Goal: Information Seeking & Learning: Learn about a topic

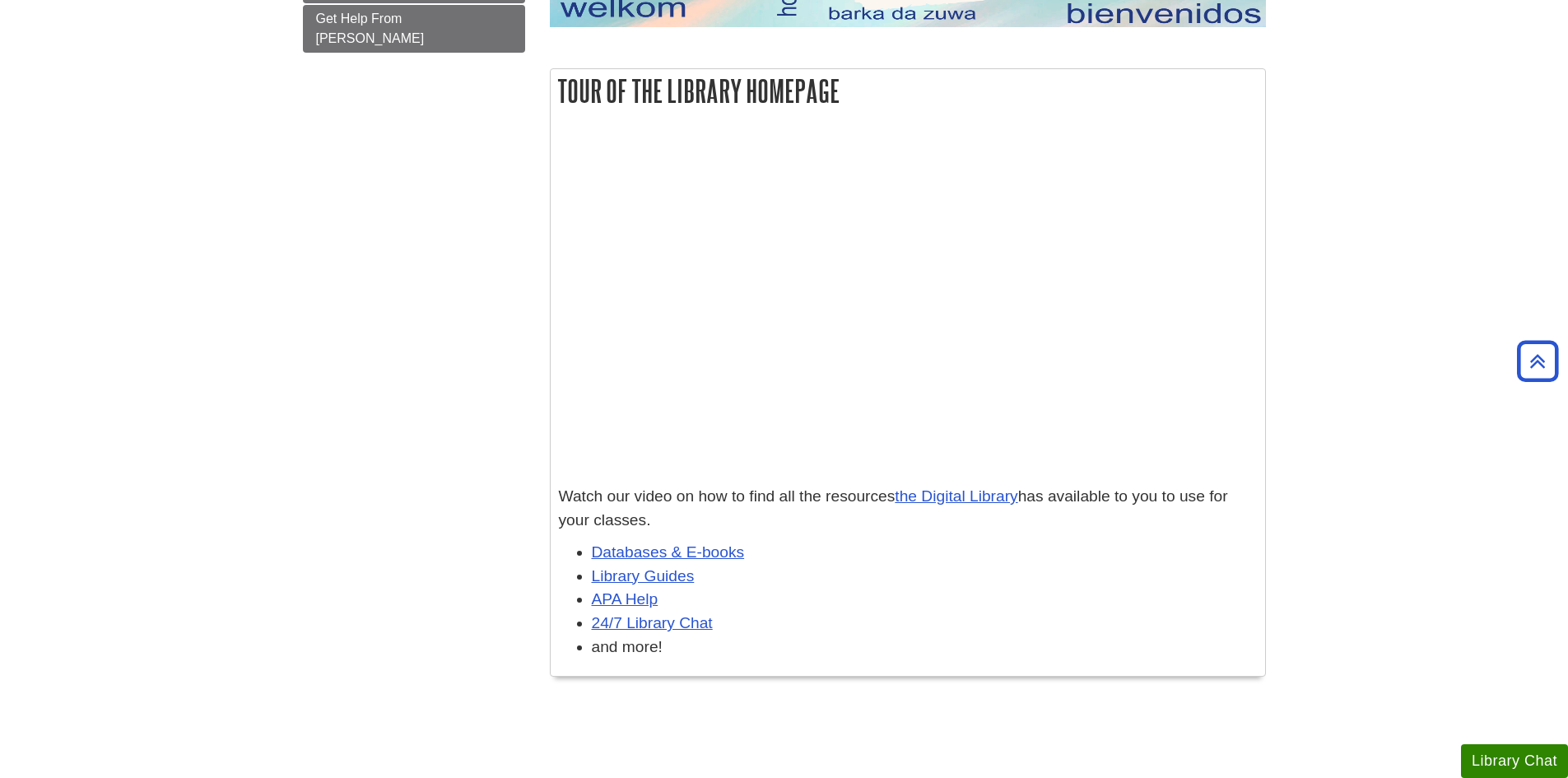
scroll to position [547, 0]
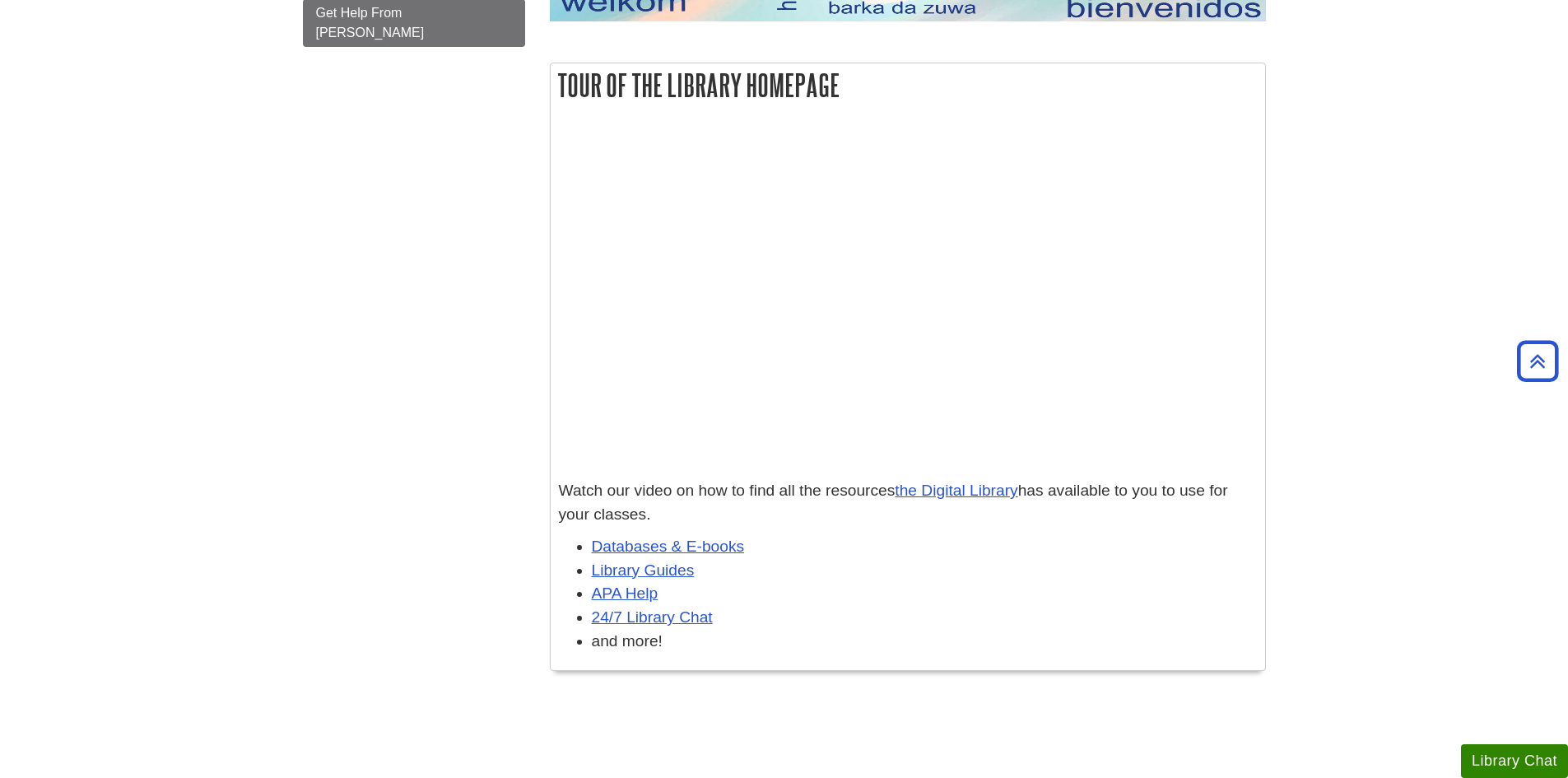
click at [1135, 707] on body "Skip to Main Content Search My [PERSON_NAME] DU Library Library Guides Internat…" at bounding box center [784, 296] width 1568 height 1686
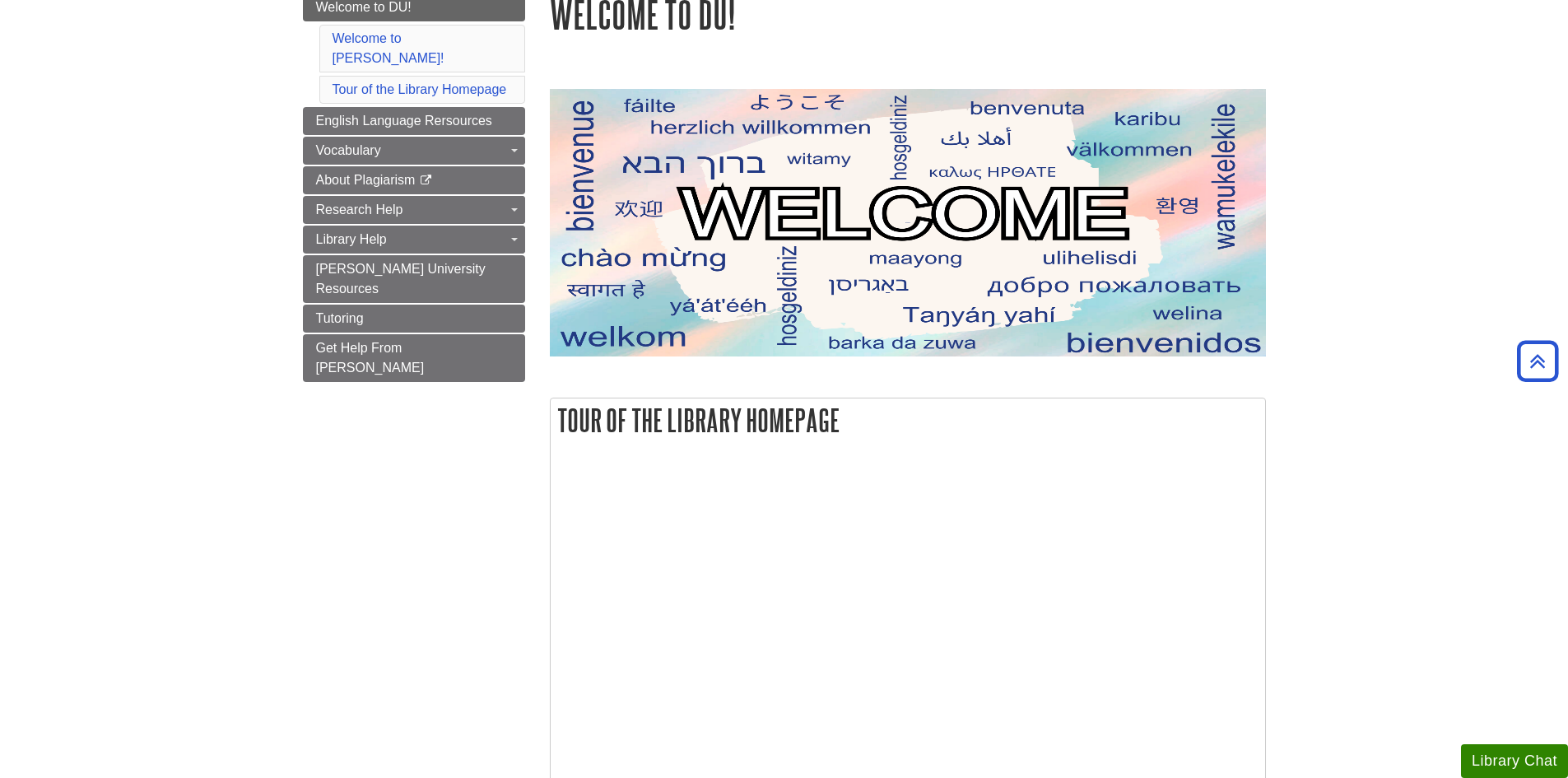
scroll to position [0, 0]
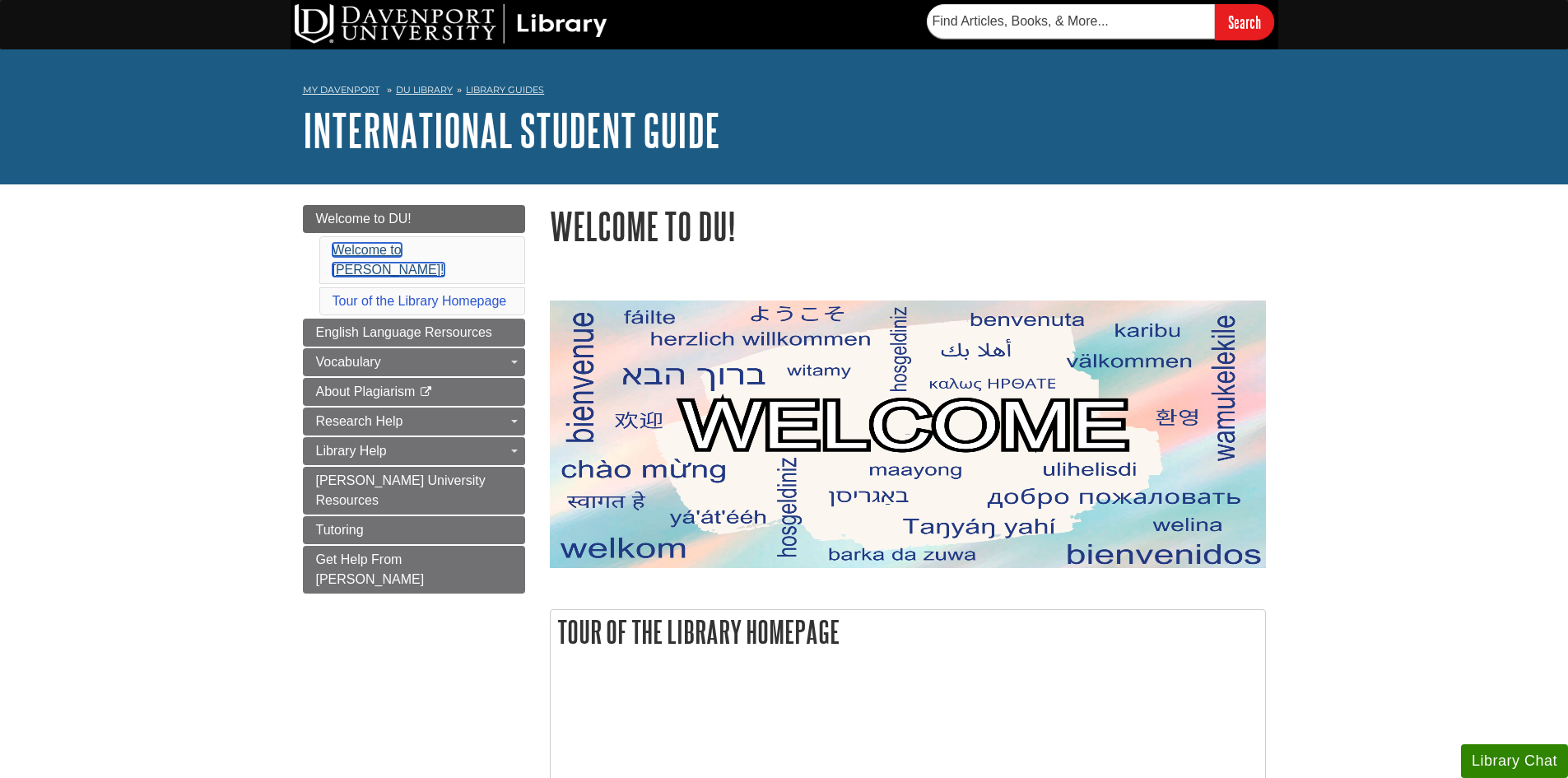
click at [401, 251] on link "Welcome to Davenport!" at bounding box center [389, 259] width 112 height 33
click at [400, 325] on span "English Language Rersources" at bounding box center [404, 331] width 176 height 14
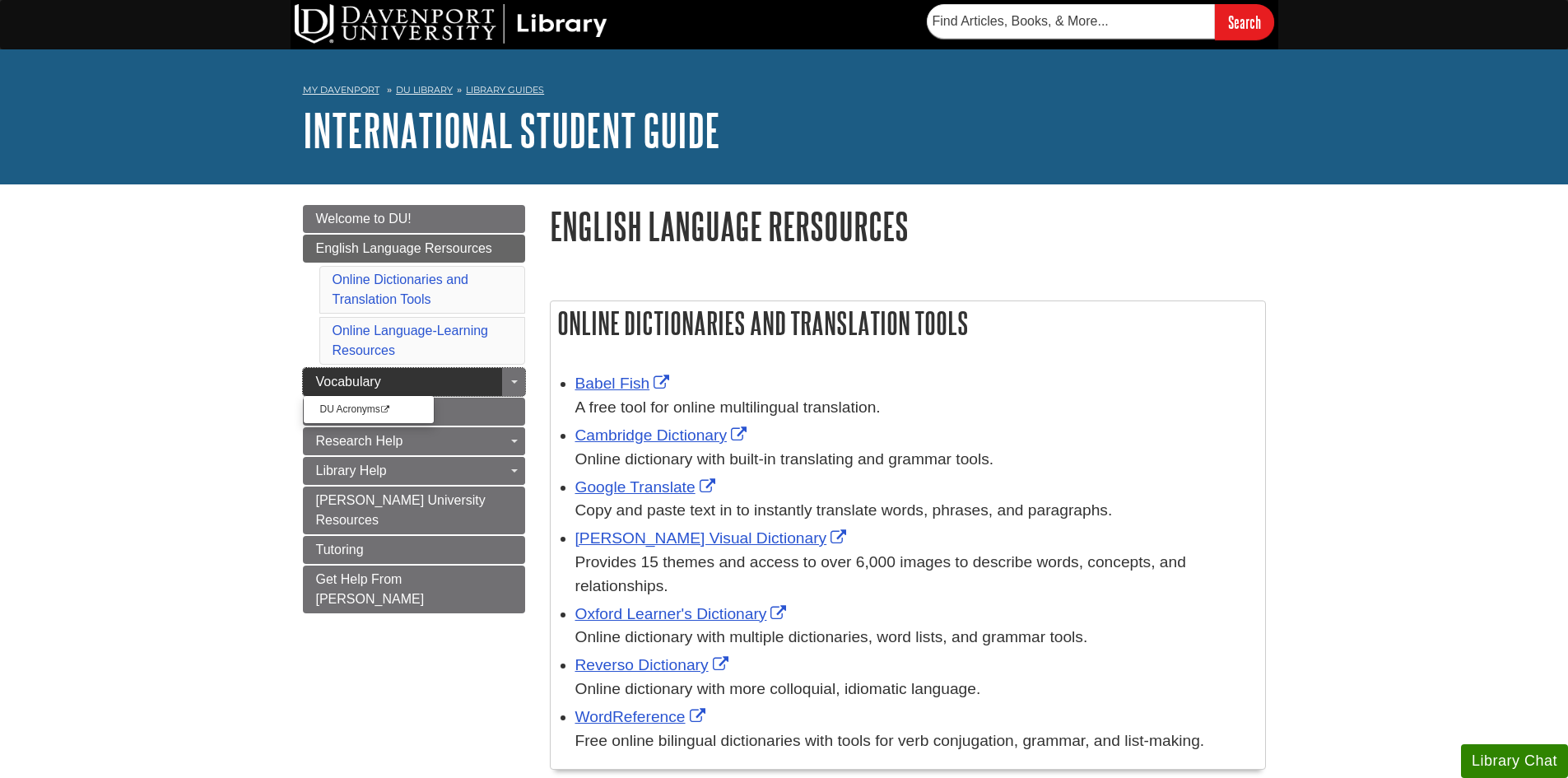
click at [358, 381] on span "Vocabulary" at bounding box center [349, 381] width 65 height 14
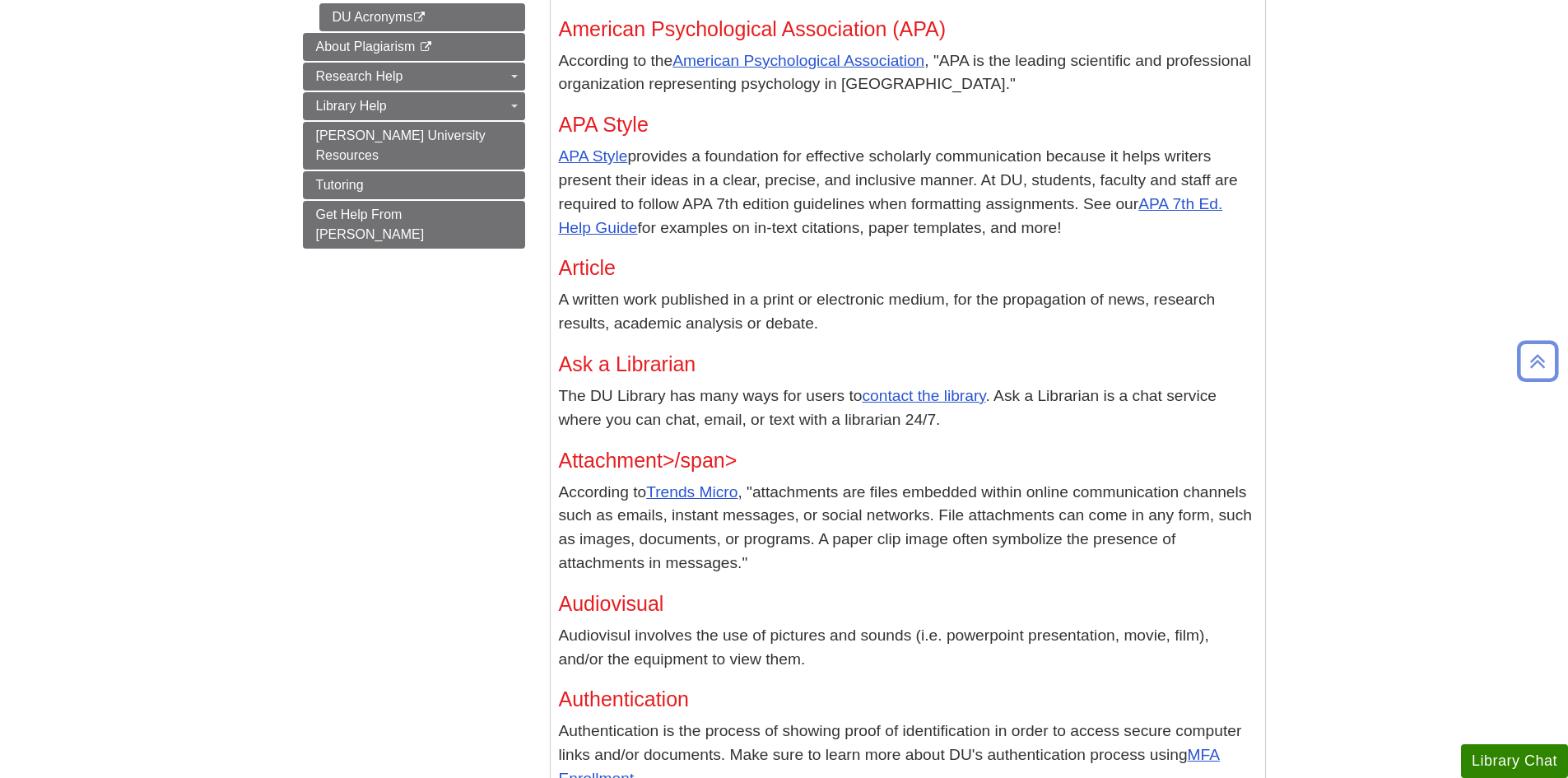
scroll to position [858, 0]
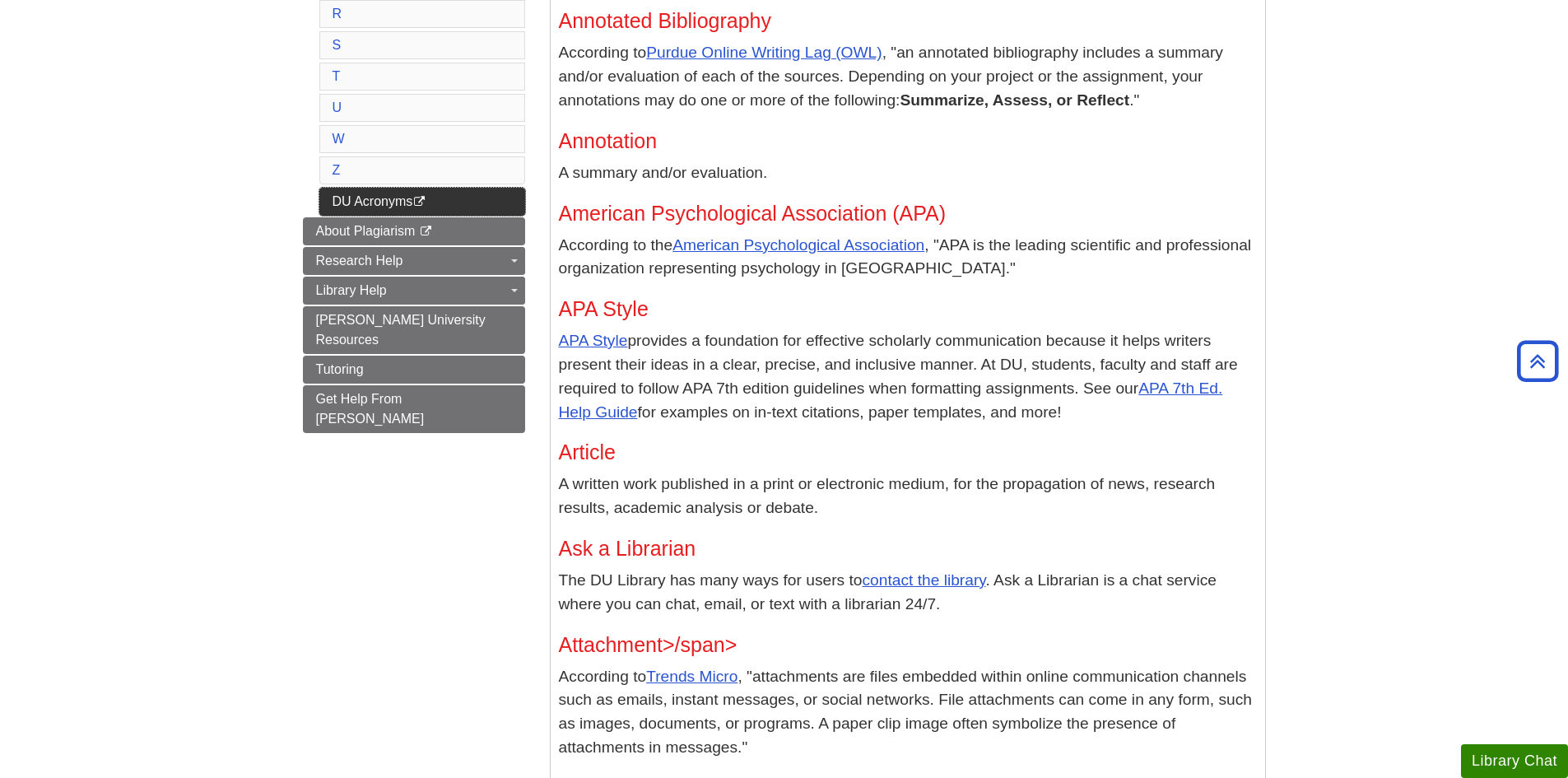
click at [378, 204] on link "DU Acronyms This link opens in a new window" at bounding box center [422, 201] width 206 height 28
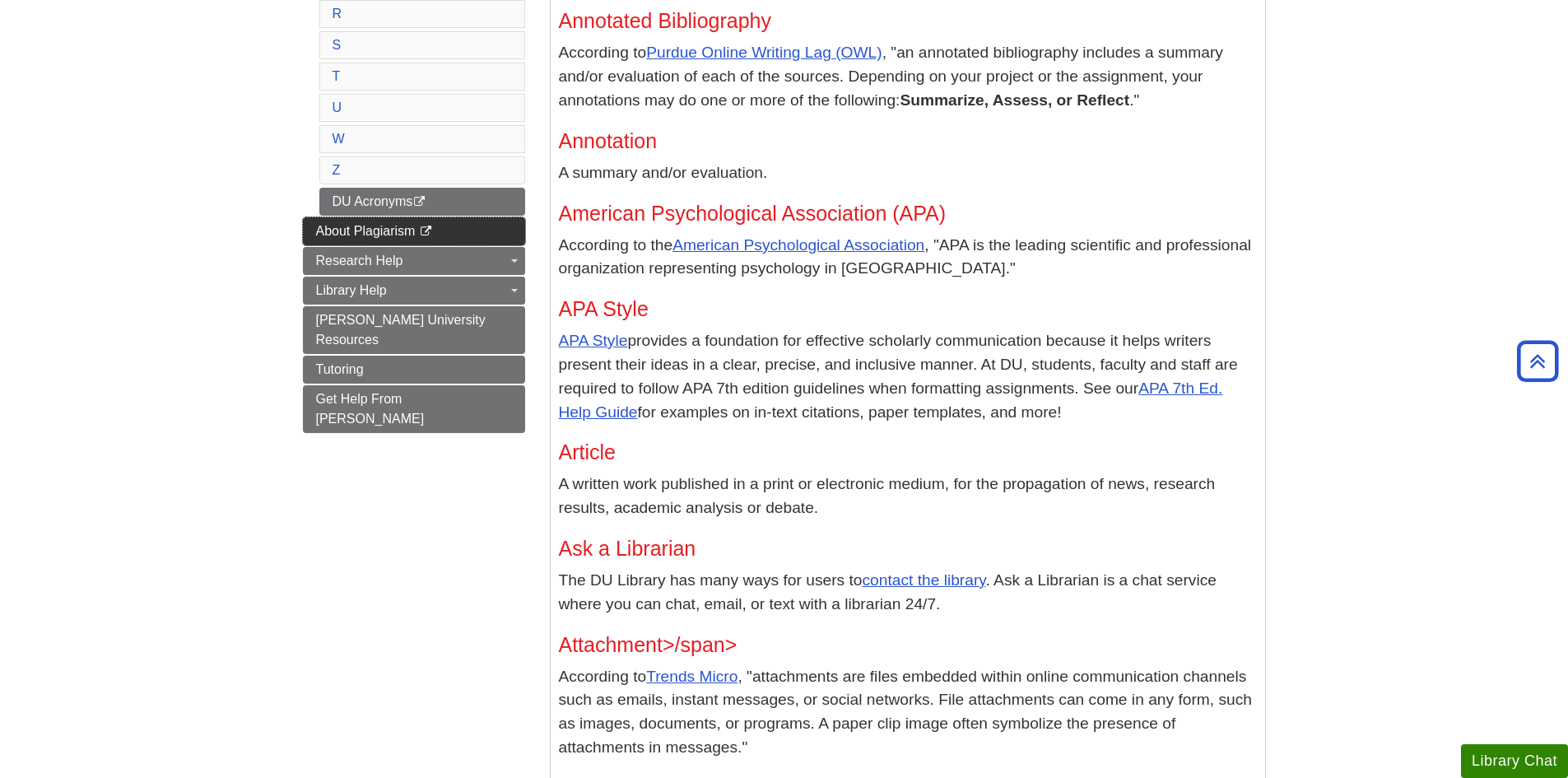
click at [394, 229] on span "About Plagiarism" at bounding box center [366, 230] width 100 height 14
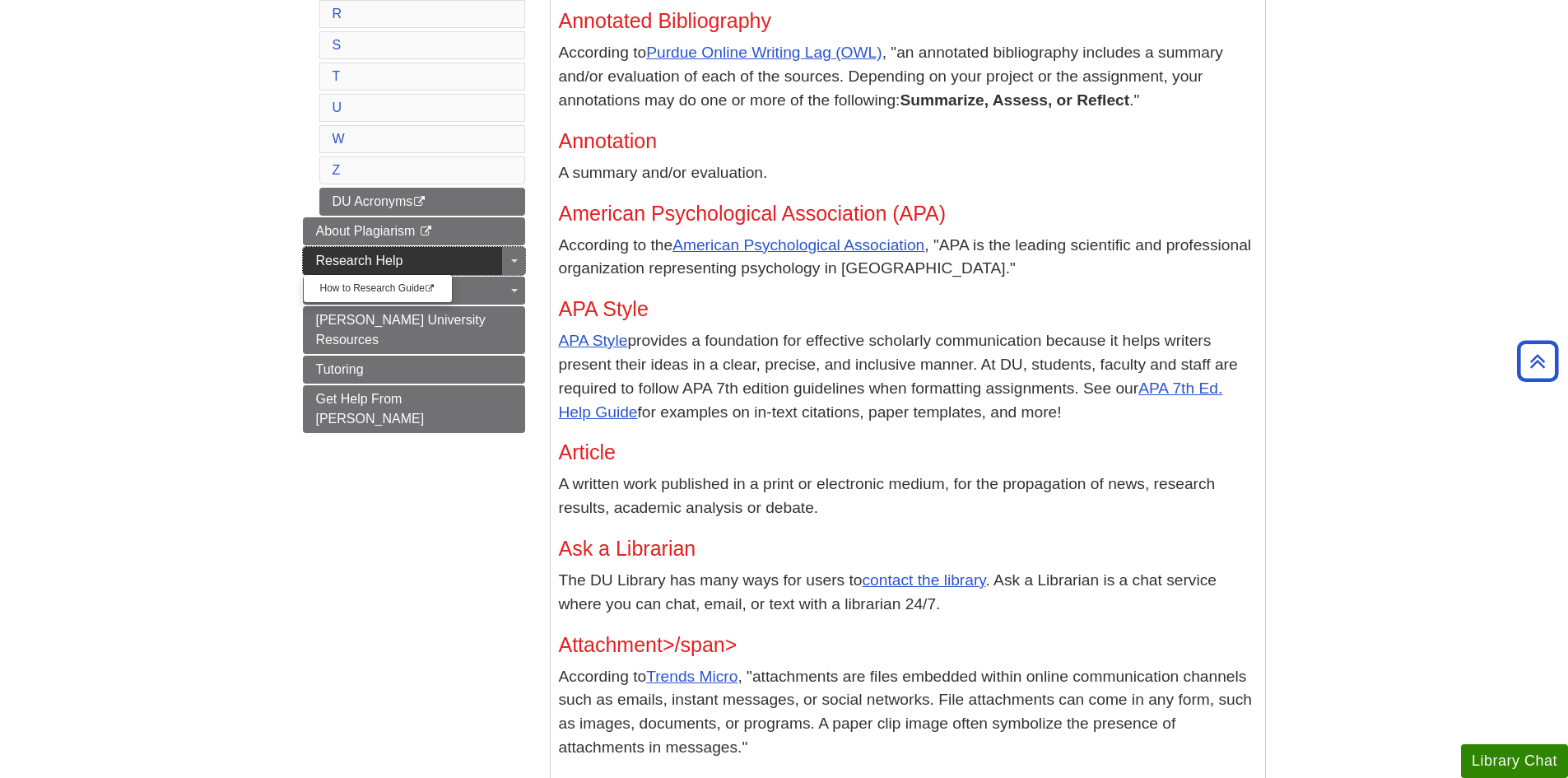
click at [385, 264] on span "Research Help" at bounding box center [360, 260] width 88 height 14
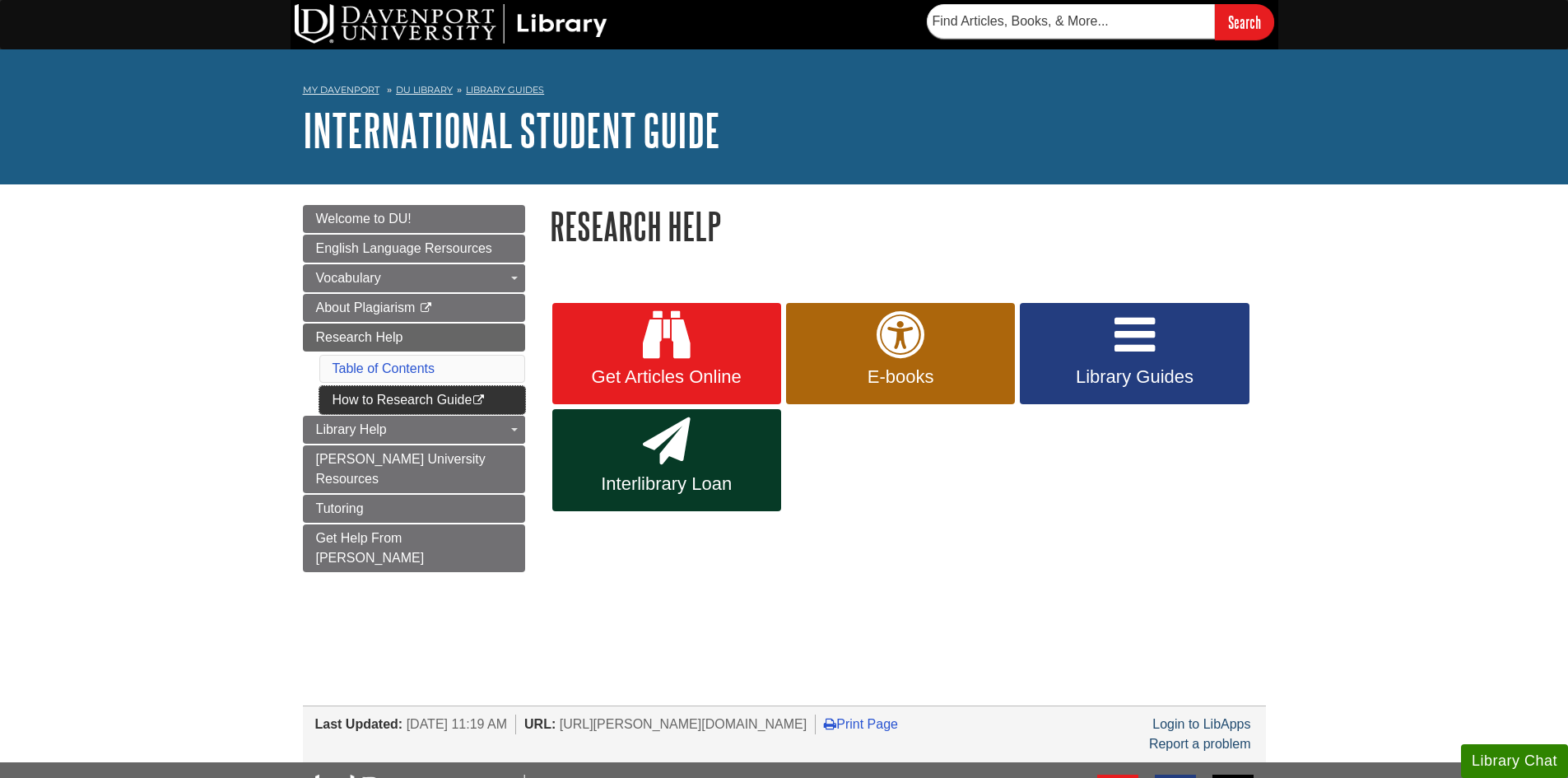
click at [394, 403] on link "How to Research Guide This link opens in a new window" at bounding box center [422, 399] width 206 height 28
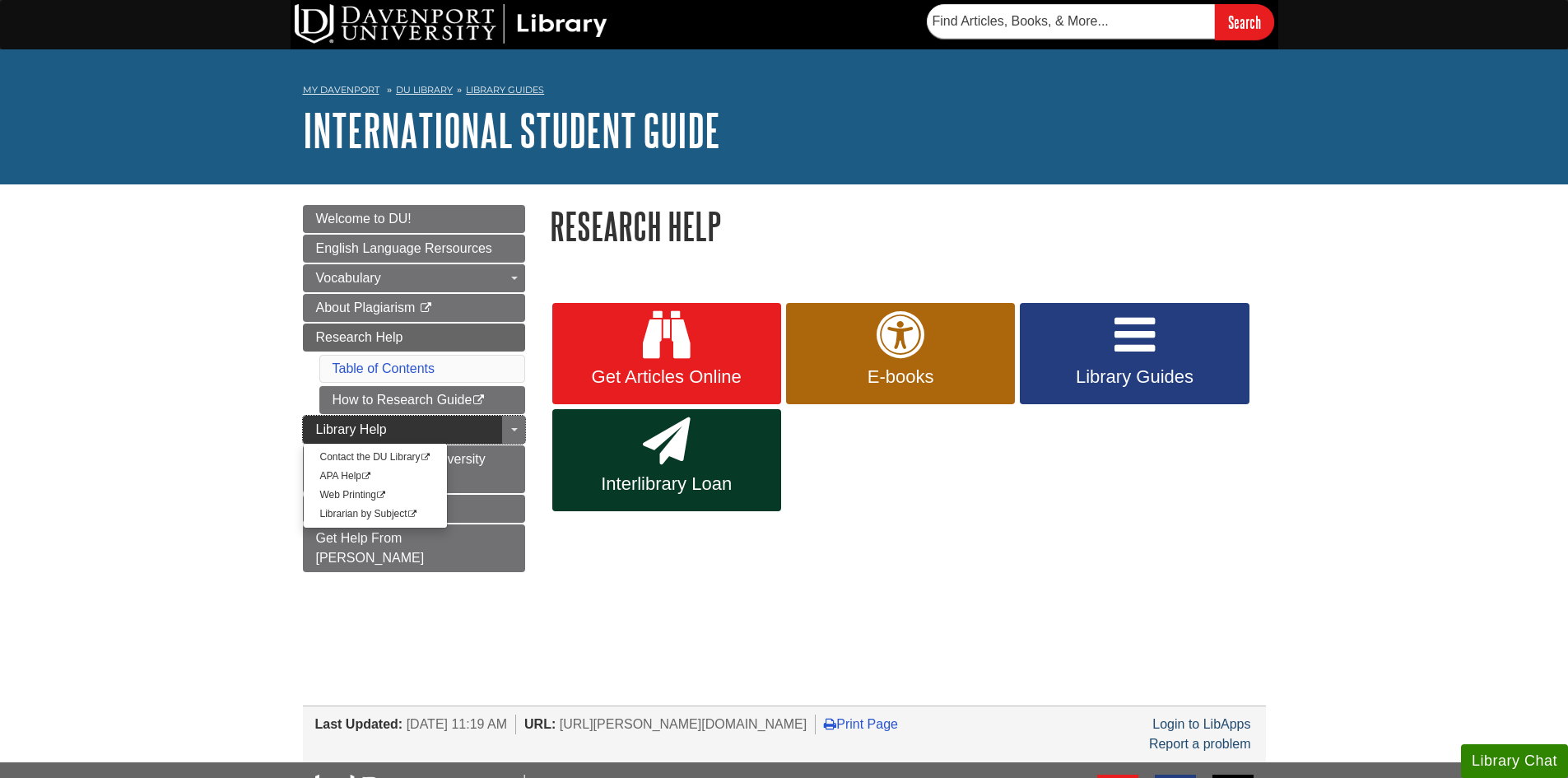
click at [433, 427] on link "Library Help" at bounding box center [413, 429] width 222 height 28
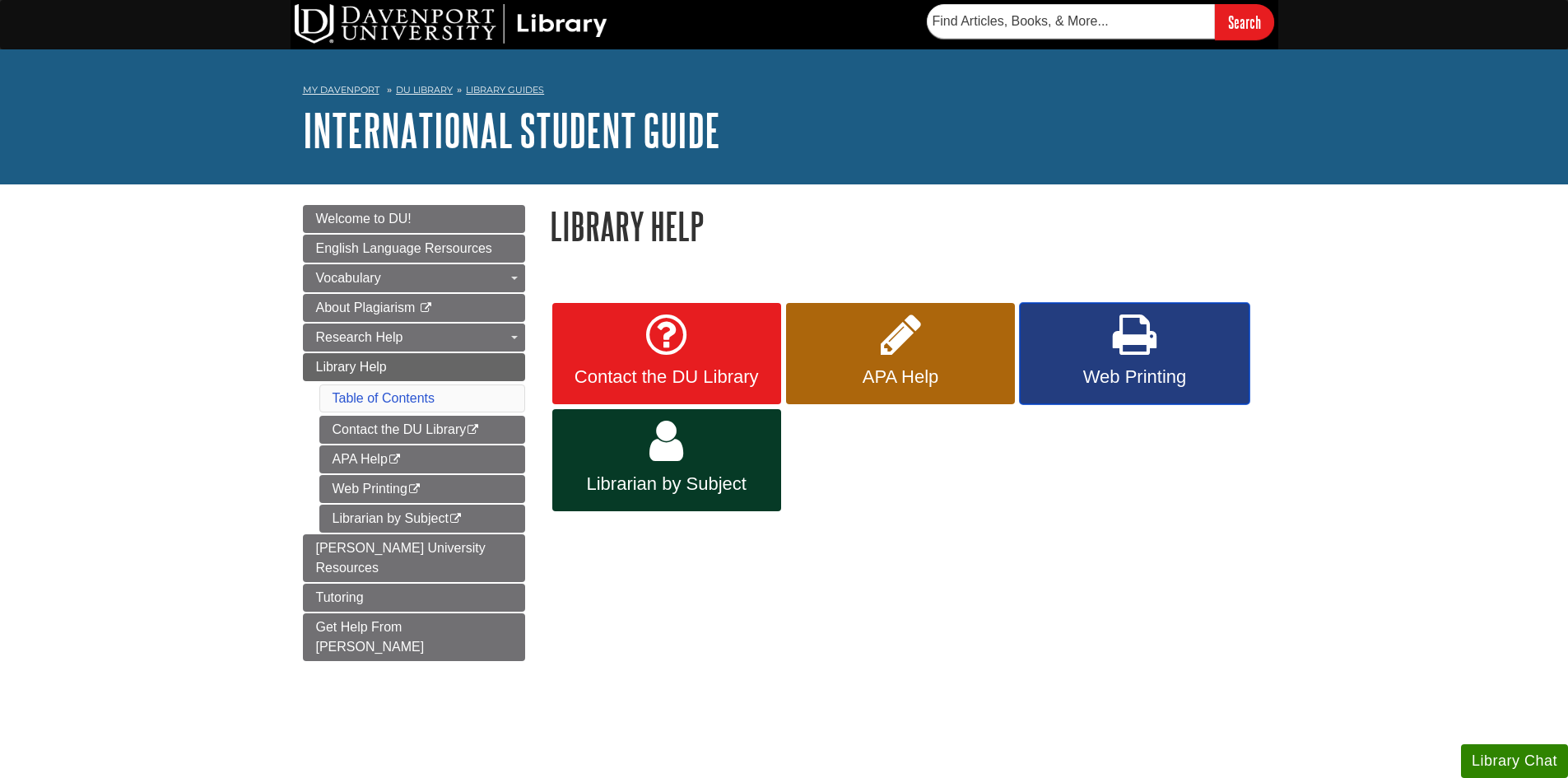
click at [1166, 353] on link "Web Printing" at bounding box center [1135, 353] width 229 height 102
click at [1105, 362] on link "Web Printing" at bounding box center [1135, 353] width 229 height 102
click at [415, 433] on link "Contact the DU Library This link opens in a new window" at bounding box center [422, 429] width 206 height 28
click at [393, 458] on icon "This link opens in a new window" at bounding box center [394, 459] width 14 height 10
click at [397, 484] on link "Web Printing This link opens in a new window" at bounding box center [422, 489] width 206 height 28
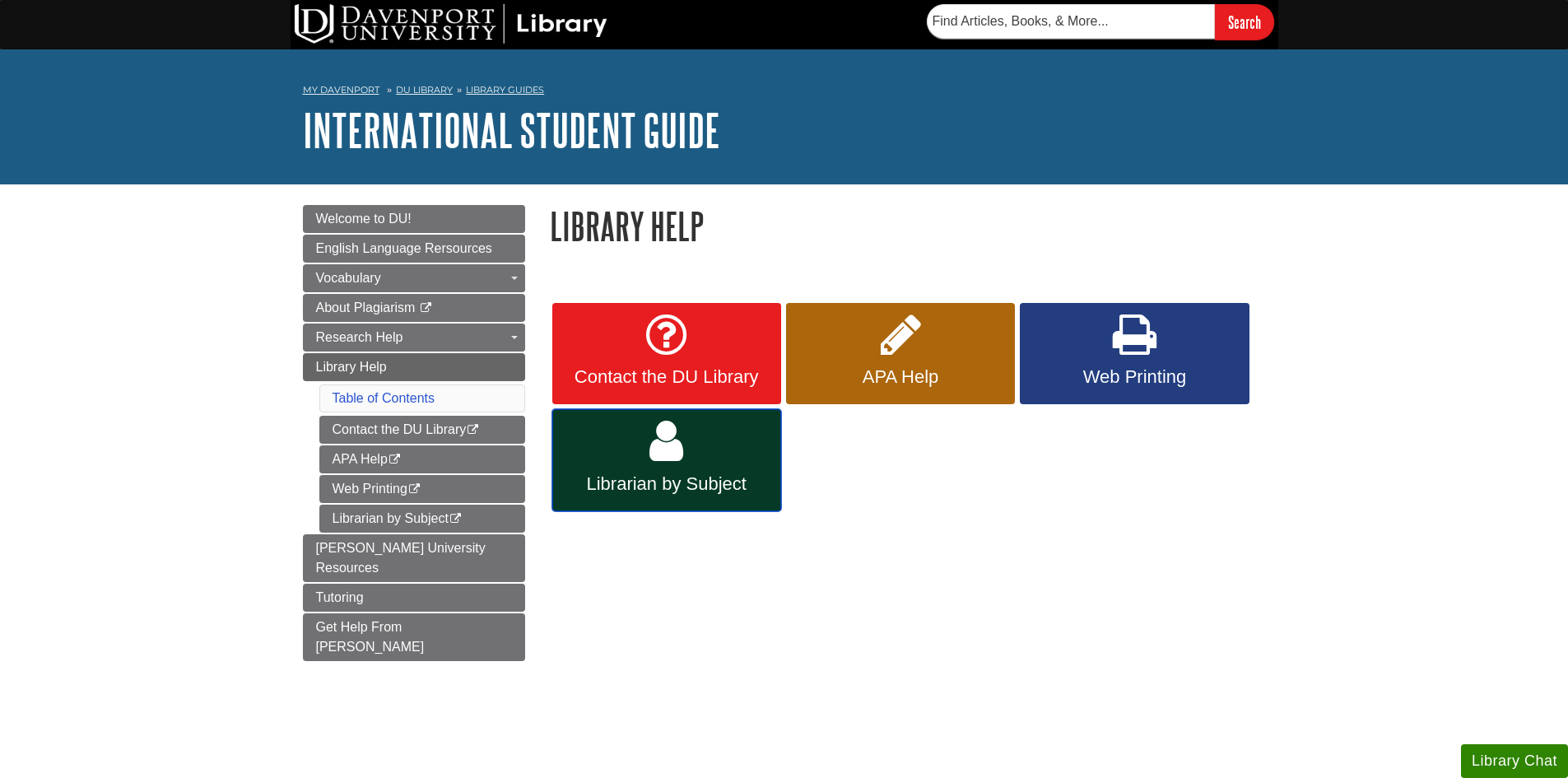
click at [637, 475] on span "Librarian by Subject" at bounding box center [667, 484] width 204 height 21
click at [439, 517] on link "Librarian by Subject This link opens in a new window" at bounding box center [422, 518] width 206 height 28
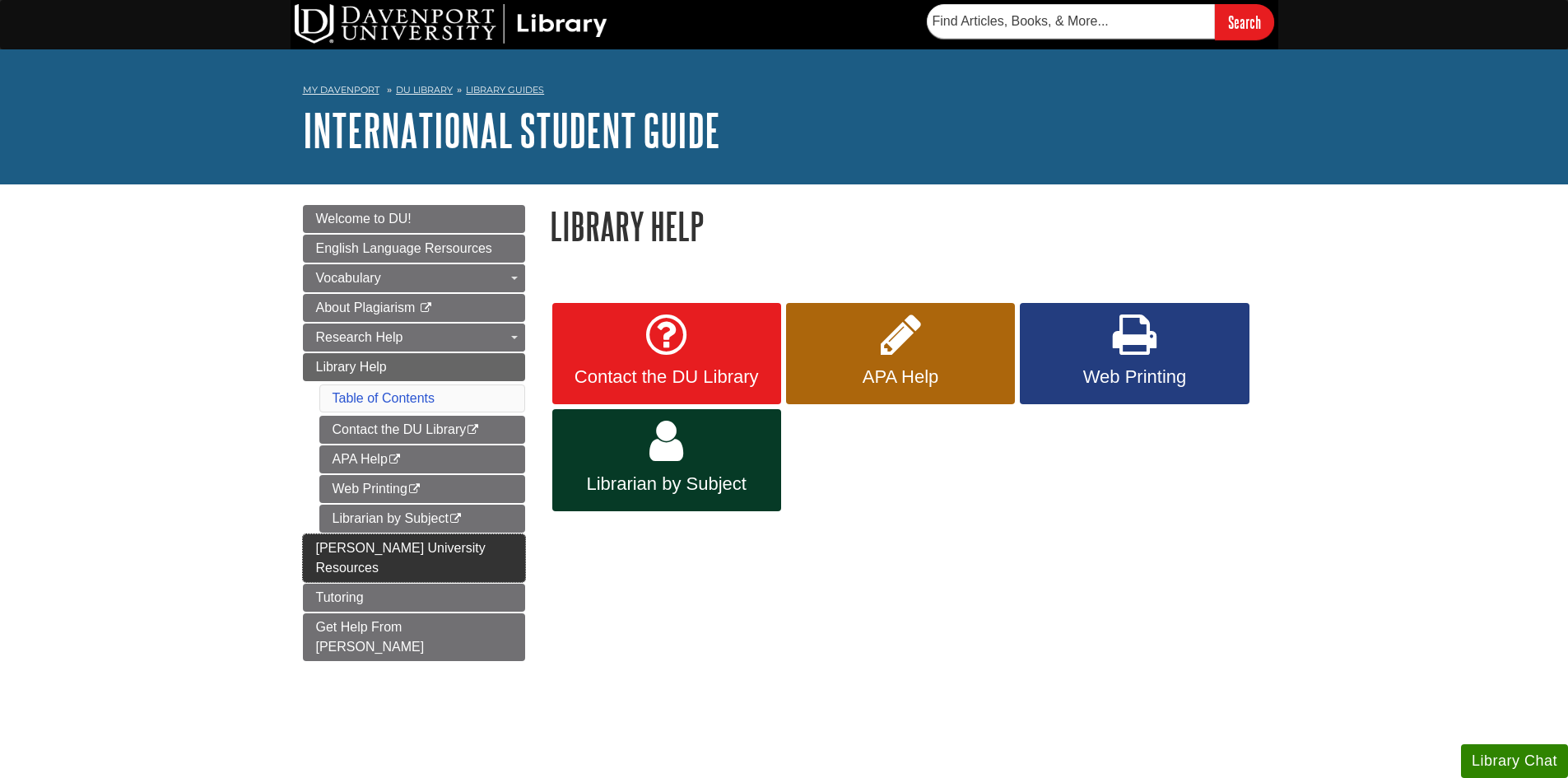
click at [412, 548] on span "Davenport University Resources" at bounding box center [401, 557] width 170 height 33
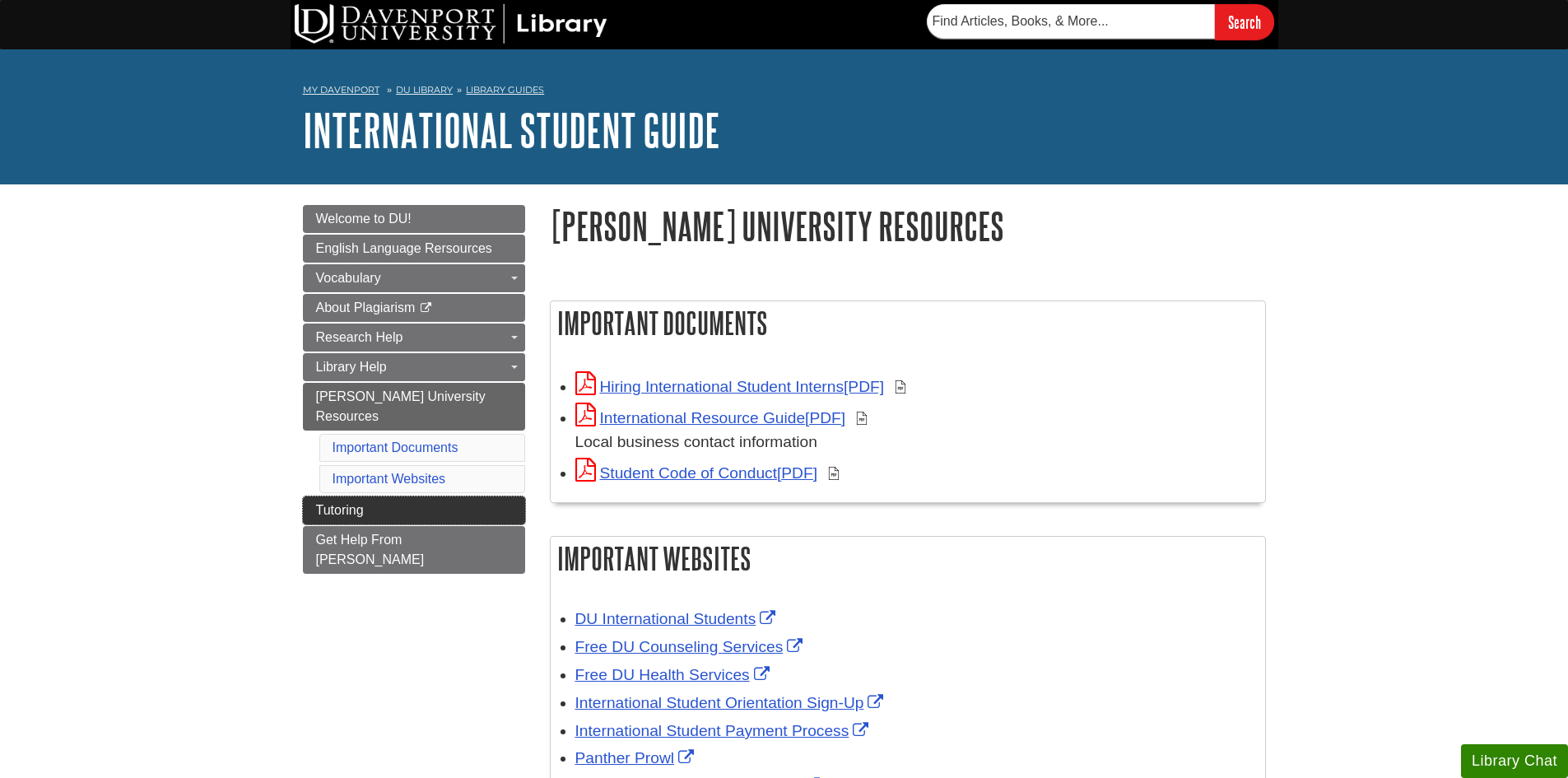
click at [368, 496] on link "Tutoring" at bounding box center [413, 509] width 222 height 28
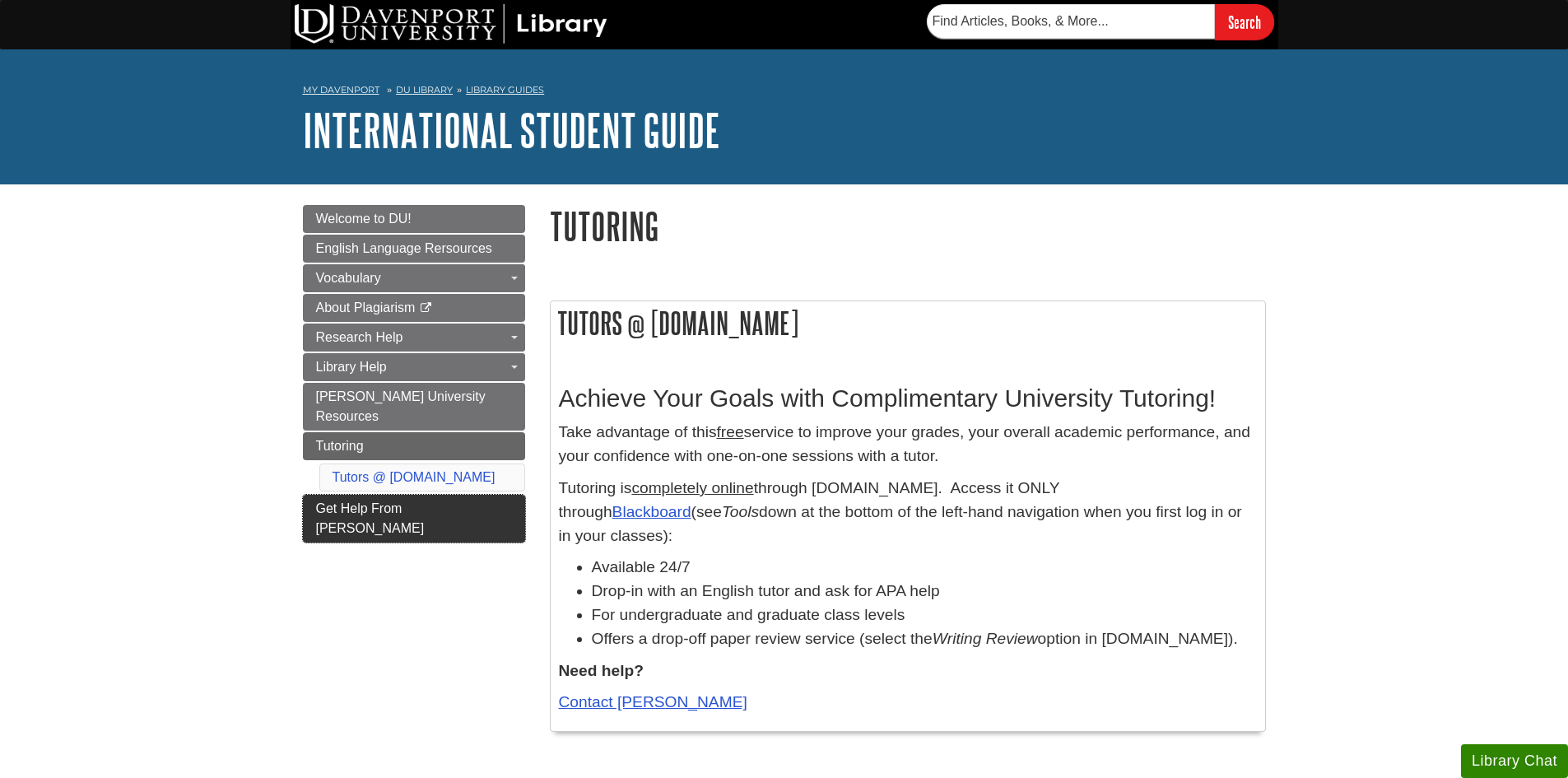
click at [421, 501] on span "Get Help From [PERSON_NAME]" at bounding box center [371, 517] width 109 height 33
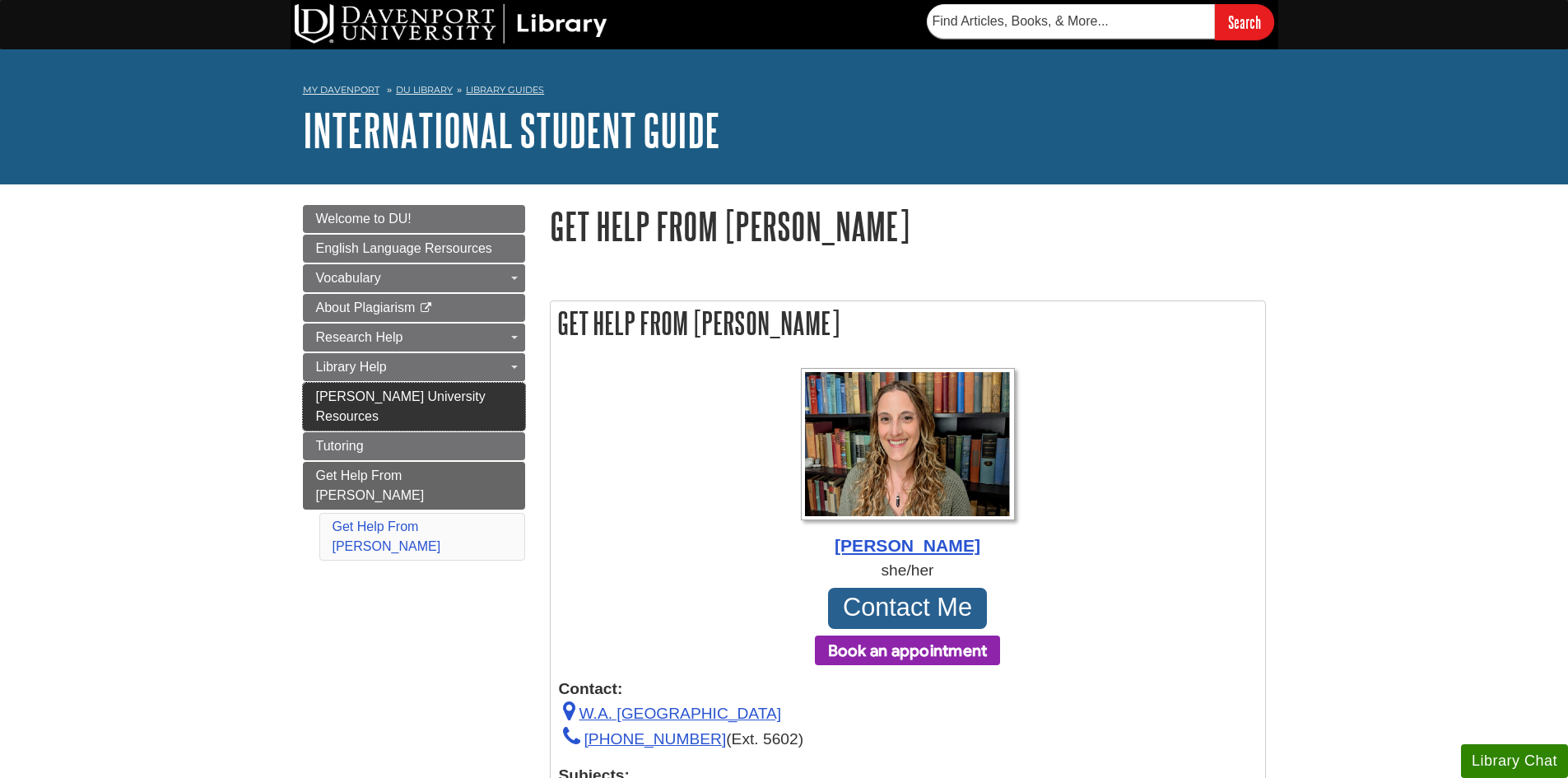
click at [439, 395] on span "[PERSON_NAME] University Resources" at bounding box center [401, 406] width 170 height 33
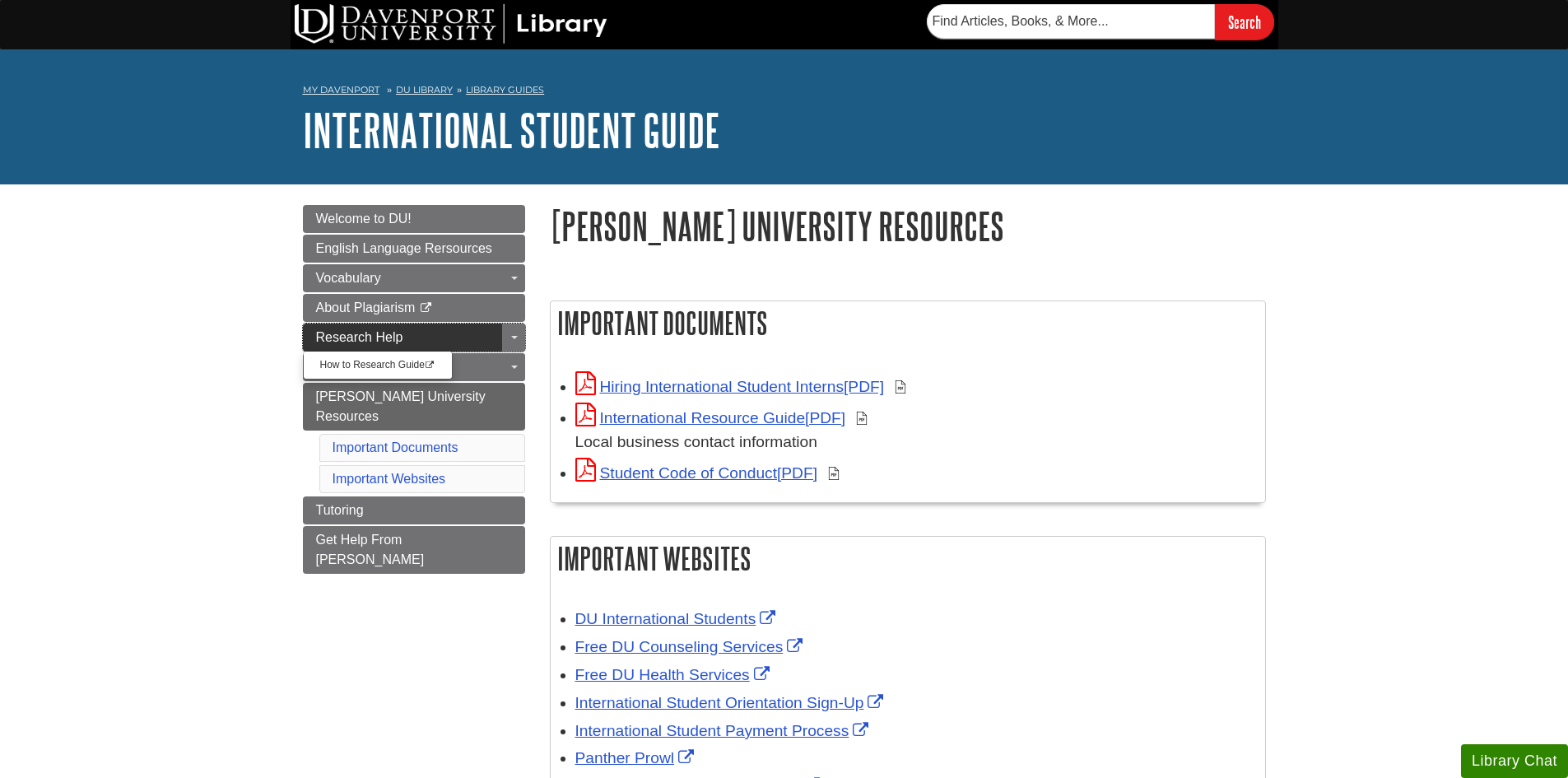
click at [426, 336] on link "Research Help" at bounding box center [413, 337] width 222 height 28
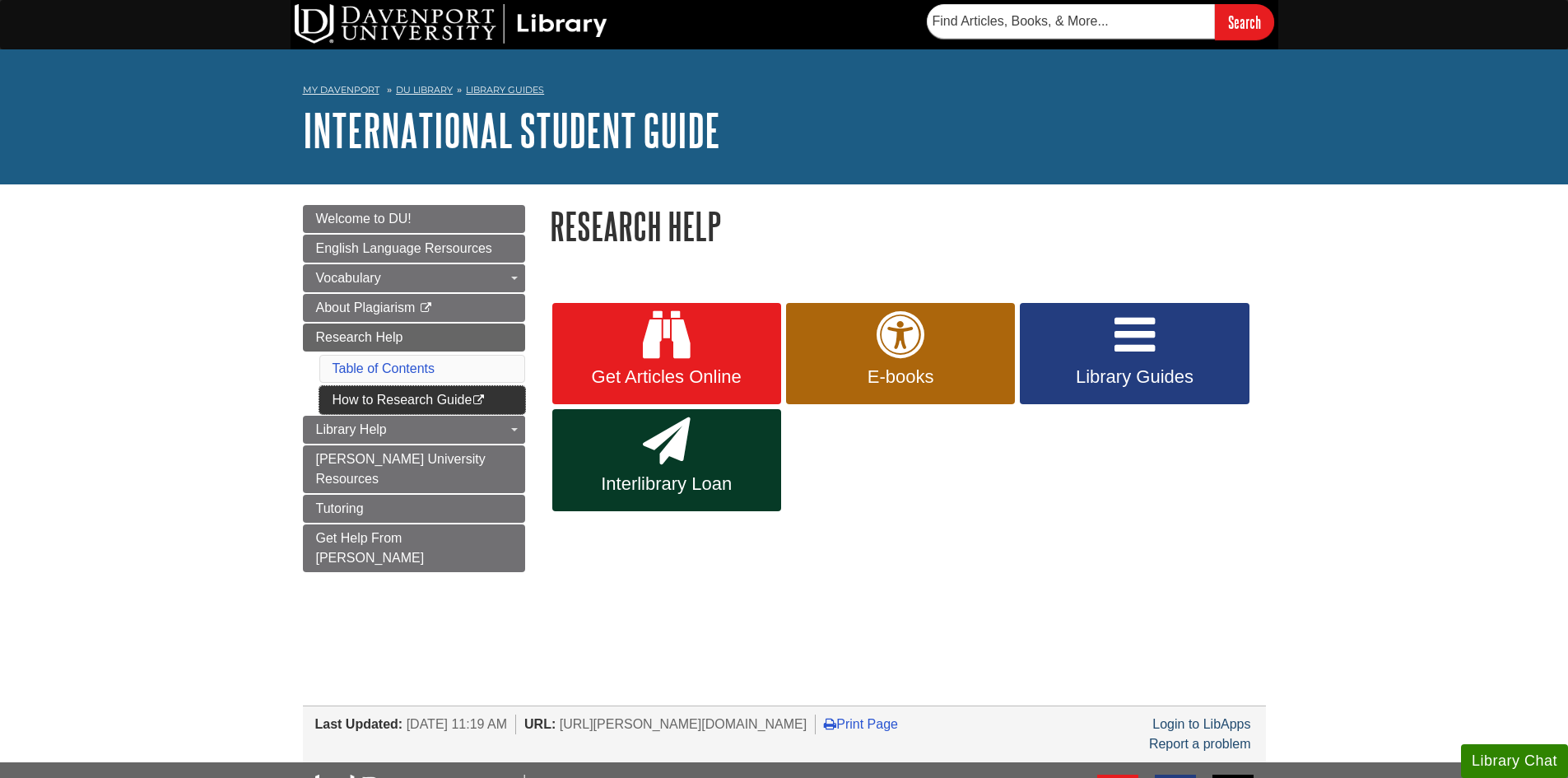
click at [403, 394] on link "How to Research Guide This link opens in a new window" at bounding box center [422, 399] width 206 height 28
click at [392, 335] on span "Research Help" at bounding box center [360, 337] width 88 height 14
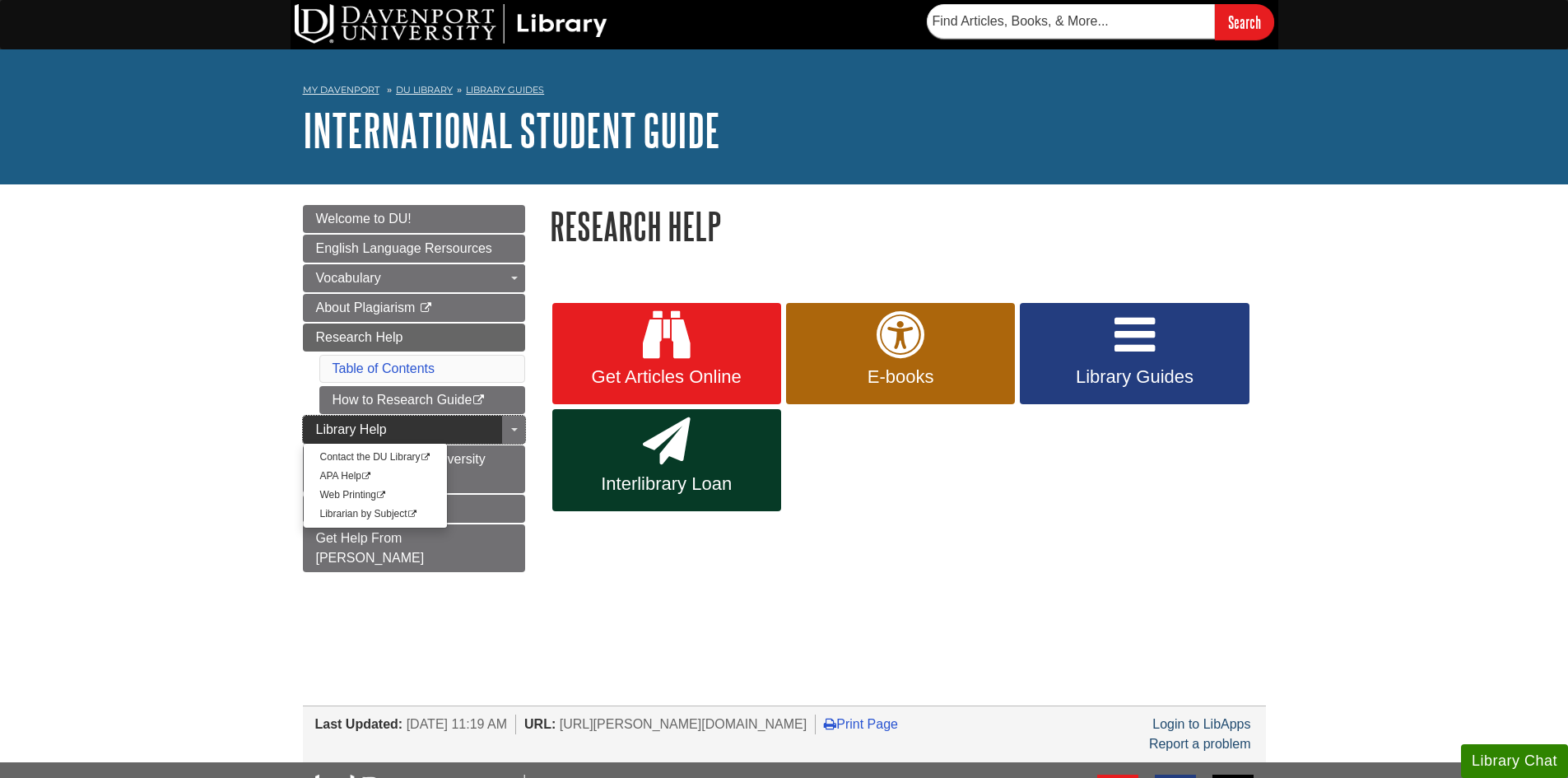
click at [367, 419] on link "Library Help" at bounding box center [413, 429] width 222 height 28
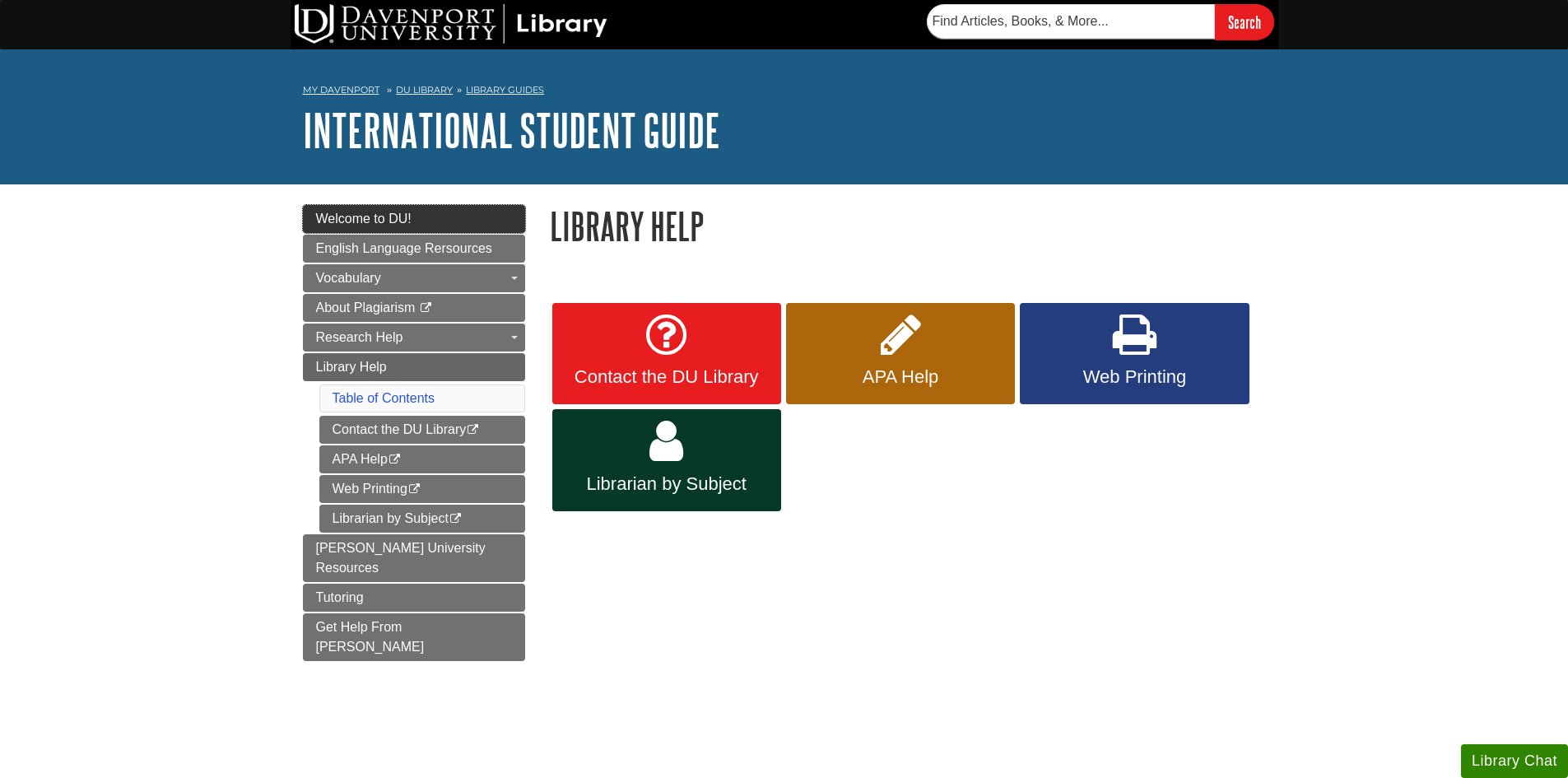
click at [403, 221] on span "Welcome to DU!" at bounding box center [364, 218] width 95 height 14
